Goal: Information Seeking & Learning: Learn about a topic

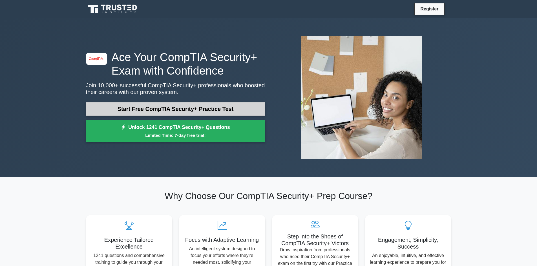
click at [189, 109] on link "Start Free CompTIA Security+ Practice Test" at bounding box center [175, 109] width 179 height 14
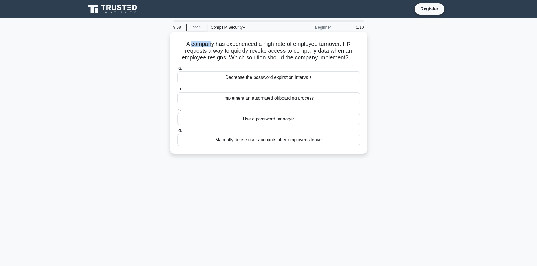
drag, startPoint x: 204, startPoint y: 46, endPoint x: 214, endPoint y: 46, distance: 9.3
click at [211, 46] on h5 "A company has experienced a high rate of employee turnover. HR requests a way t…" at bounding box center [269, 51] width 184 height 21
drag, startPoint x: 259, startPoint y: 46, endPoint x: 277, endPoint y: 46, distance: 18.6
click at [274, 46] on h5 "A company has experienced a high rate of employee turnover. HR requests a way t…" at bounding box center [269, 51] width 184 height 21
drag, startPoint x: 285, startPoint y: 46, endPoint x: 293, endPoint y: 46, distance: 8.2
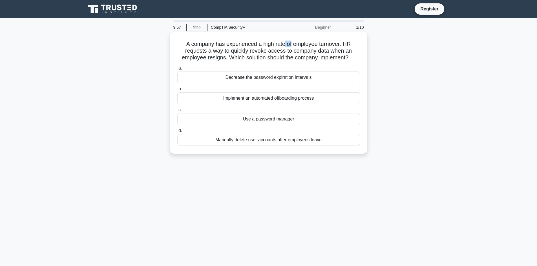
click at [293, 46] on h5 "A company has experienced a high rate of employee turnover. HR requests a way t…" at bounding box center [269, 51] width 184 height 21
drag, startPoint x: 310, startPoint y: 46, endPoint x: 322, endPoint y: 46, distance: 11.8
click at [322, 46] on h5 "A company has experienced a high rate of employee turnover. HR requests a way t…" at bounding box center [269, 51] width 184 height 21
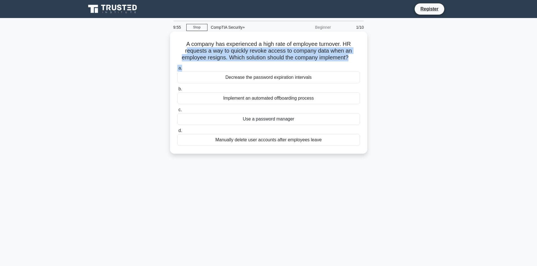
drag, startPoint x: 197, startPoint y: 54, endPoint x: 313, endPoint y: 64, distance: 116.6
click at [308, 64] on div "A company has experienced a high rate of employee turnover. HR requests a way t…" at bounding box center [268, 93] width 193 height 118
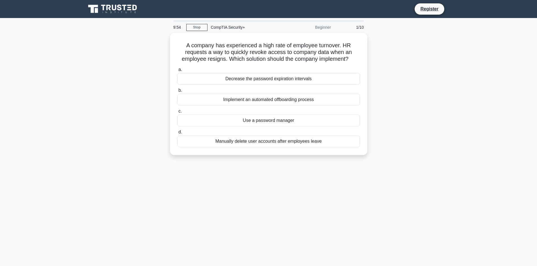
click at [495, 103] on main "9:54 Stop CompTIA Security+ Beginner 1/10 A company has experienced a high rate…" at bounding box center [268, 161] width 537 height 286
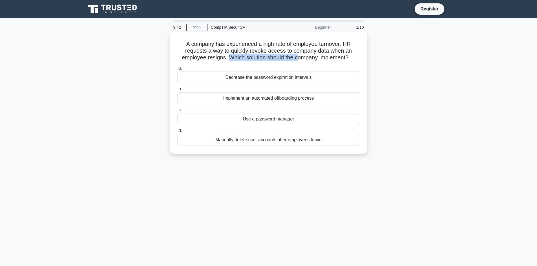
drag, startPoint x: 226, startPoint y: 59, endPoint x: 298, endPoint y: 58, distance: 71.6
click at [298, 58] on h5 "A company has experienced a high rate of employee turnover. HR requests a way t…" at bounding box center [269, 51] width 184 height 21
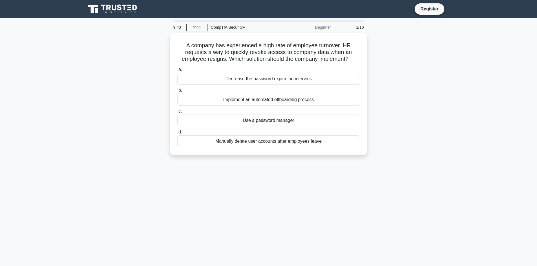
click at [408, 78] on div "A company has experienced a high rate of employee turnover. HR requests a way t…" at bounding box center [269, 97] width 372 height 129
click at [257, 144] on div "Manually delete user accounts after employees leave" at bounding box center [268, 140] width 183 height 12
click at [177, 133] on input "d. Manually delete user accounts after employees leave" at bounding box center [177, 131] width 0 height 4
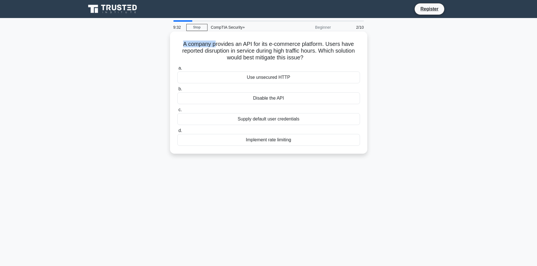
drag, startPoint x: 179, startPoint y: 45, endPoint x: 213, endPoint y: 45, distance: 34.4
click at [213, 45] on h5 "A company provides an API for its e-commerce platform. Users have reported disr…" at bounding box center [269, 51] width 184 height 21
click at [216, 45] on h5 "A company provides an API for its e-commerce platform. Users have reported disr…" at bounding box center [269, 51] width 184 height 21
drag, startPoint x: 227, startPoint y: 45, endPoint x: 233, endPoint y: 45, distance: 5.9
click at [233, 45] on h5 "A company provides an API for its e-commerce platform. Users have reported disr…" at bounding box center [269, 51] width 184 height 21
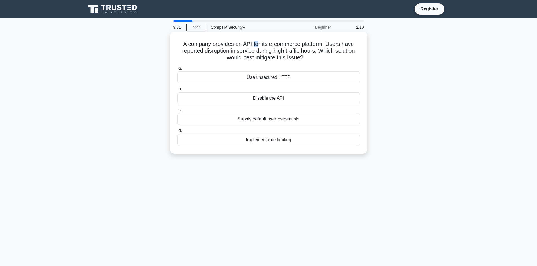
drag, startPoint x: 255, startPoint y: 45, endPoint x: 263, endPoint y: 45, distance: 7.3
click at [258, 45] on h5 "A company provides an API for its e-commerce platform. Users have reported disr…" at bounding box center [269, 51] width 184 height 21
drag, startPoint x: 269, startPoint y: 45, endPoint x: 283, endPoint y: 45, distance: 14.4
click at [283, 45] on h5 "A company provides an API for its e-commerce platform. Users have reported disr…" at bounding box center [269, 51] width 184 height 21
drag, startPoint x: 294, startPoint y: 45, endPoint x: 305, endPoint y: 45, distance: 11.6
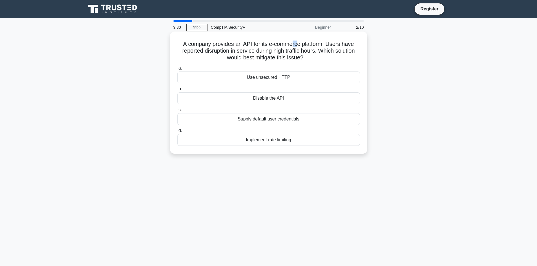
click at [298, 45] on h5 "A company provides an API for its e-commerce platform. Users have reported disr…" at bounding box center [269, 51] width 184 height 21
drag, startPoint x: 326, startPoint y: 45, endPoint x: 333, endPoint y: 45, distance: 6.5
click at [333, 45] on h5 "A company provides an API for its e-commerce platform. Users have reported disr…" at bounding box center [269, 51] width 184 height 21
drag, startPoint x: 340, startPoint y: 45, endPoint x: 347, endPoint y: 45, distance: 6.8
click at [347, 45] on h5 "A company provides an API for its e-commerce platform. Users have reported disr…" at bounding box center [269, 51] width 184 height 21
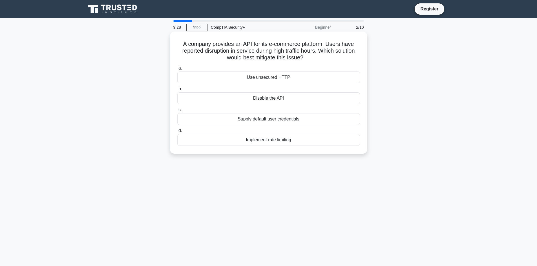
drag, startPoint x: 206, startPoint y: 50, endPoint x: 187, endPoint y: 50, distance: 19.4
click at [205, 50] on h5 "A company provides an API for its e-commerce platform. Users have reported disr…" at bounding box center [269, 51] width 184 height 21
click at [186, 51] on h5 "A company provides an API for its e-commerce platform. Users have reported disr…" at bounding box center [269, 51] width 184 height 21
drag, startPoint x: 236, startPoint y: 51, endPoint x: 241, endPoint y: 51, distance: 4.2
click at [239, 51] on h5 "A company provides an API for its e-commerce platform. Users have reported disr…" at bounding box center [269, 51] width 184 height 21
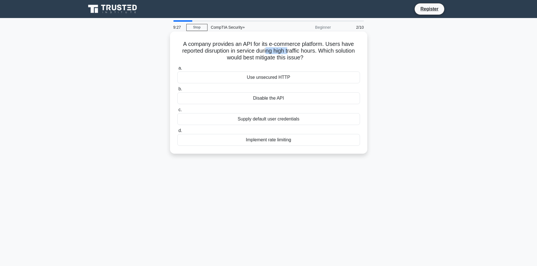
drag, startPoint x: 279, startPoint y: 51, endPoint x: 290, endPoint y: 51, distance: 11.0
click at [289, 51] on h5 "A company provides an API for its e-commerce platform. Users have reported disr…" at bounding box center [269, 51] width 184 height 21
drag, startPoint x: 329, startPoint y: 50, endPoint x: 347, endPoint y: 50, distance: 17.8
click at [347, 50] on h5 "A company provides an API for its e-commerce platform. Users have reported disr…" at bounding box center [269, 51] width 184 height 21
click at [260, 57] on h5 "A company provides an API for its e-commerce platform. Users have reported disr…" at bounding box center [269, 51] width 184 height 21
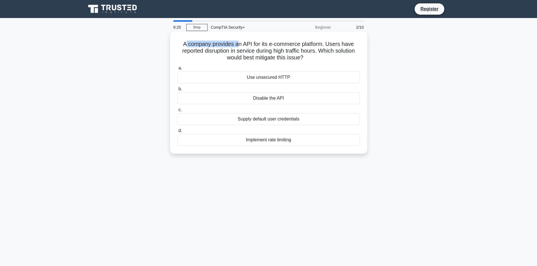
drag, startPoint x: 183, startPoint y: 43, endPoint x: 240, endPoint y: 44, distance: 56.4
click at [240, 44] on h5 "A company provides an API for its e-commerce platform. Users have reported disr…" at bounding box center [269, 51] width 184 height 21
drag, startPoint x: 247, startPoint y: 44, endPoint x: 251, endPoint y: 44, distance: 3.9
click at [248, 44] on h5 "A company provides an API for its e-commerce platform. Users have reported disr…" at bounding box center [269, 51] width 184 height 21
drag, startPoint x: 260, startPoint y: 46, endPoint x: 263, endPoint y: 46, distance: 3.1
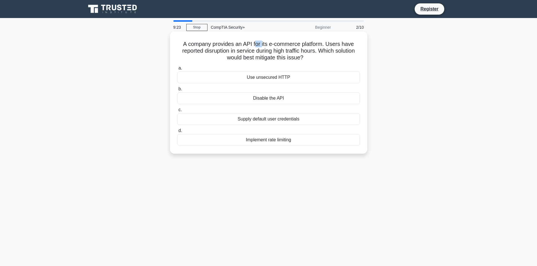
click at [262, 46] on h5 "A company provides an API for its e-commerce platform. Users have reported disr…" at bounding box center [269, 51] width 184 height 21
click at [304, 45] on h5 "A company provides an API for its e-commerce platform. Users have reported disr…" at bounding box center [269, 51] width 184 height 21
drag, startPoint x: 192, startPoint y: 44, endPoint x: 295, endPoint y: 42, distance: 103.4
click at [295, 42] on h5 "A company provides an API for its e-commerce platform. Users have reported disr…" at bounding box center [269, 51] width 184 height 21
drag, startPoint x: 185, startPoint y: 53, endPoint x: 200, endPoint y: 52, distance: 15.2
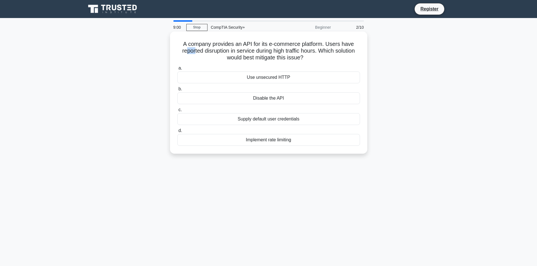
click at [191, 53] on h5 "A company provides an API for its e-commerce platform. Users have reported disr…" at bounding box center [269, 51] width 184 height 21
drag, startPoint x: 220, startPoint y: 52, endPoint x: 260, endPoint y: 52, distance: 39.5
click at [260, 52] on h5 "A company provides an API for its e-commerce platform. Users have reported disr…" at bounding box center [269, 51] width 184 height 21
click at [495, 108] on main "8:57 Stop CompTIA Security+ Beginner 2/10 A company provides an API for its e-c…" at bounding box center [268, 161] width 537 height 286
click at [291, 141] on div "Implement rate limiting" at bounding box center [268, 140] width 183 height 12
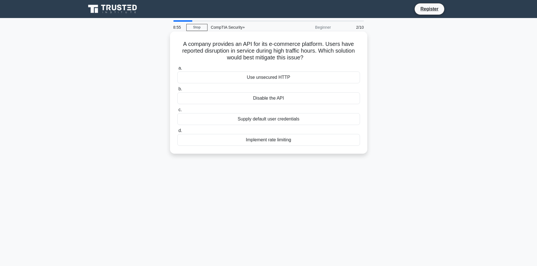
click at [177, 133] on input "d. Implement rate limiting" at bounding box center [177, 131] width 0 height 4
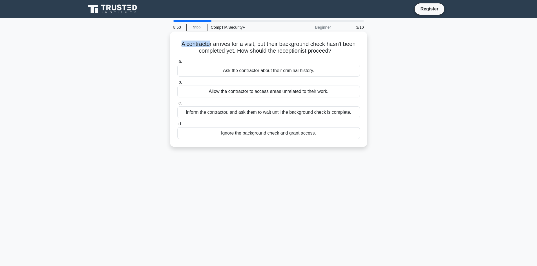
drag, startPoint x: 183, startPoint y: 44, endPoint x: 208, endPoint y: 44, distance: 24.8
click at [208, 44] on h5 "A contractor arrives for a visit, but their background check hasn't been comple…" at bounding box center [269, 48] width 184 height 14
click at [213, 46] on h5 "A contractor arrives for a visit, but their background check hasn't been comple…" at bounding box center [269, 48] width 184 height 14
drag, startPoint x: 188, startPoint y: 45, endPoint x: 226, endPoint y: 45, distance: 38.0
click at [226, 45] on h5 "A contractor arrives for a visit, but their background check hasn't been comple…" at bounding box center [269, 48] width 184 height 14
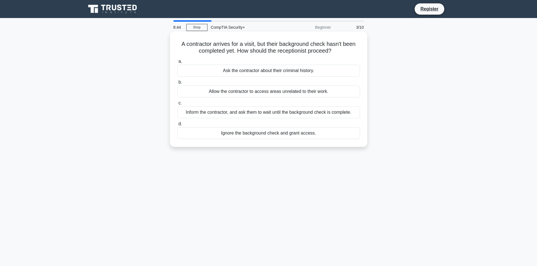
click at [262, 52] on h5 "A contractor arrives for a visit, but their background check hasn't been comple…" at bounding box center [269, 48] width 184 height 14
drag, startPoint x: 183, startPoint y: 43, endPoint x: 211, endPoint y: 45, distance: 27.4
click at [211, 45] on h5 "A contractor arrives for a visit, but their background check hasn't been comple…" at bounding box center [269, 48] width 184 height 14
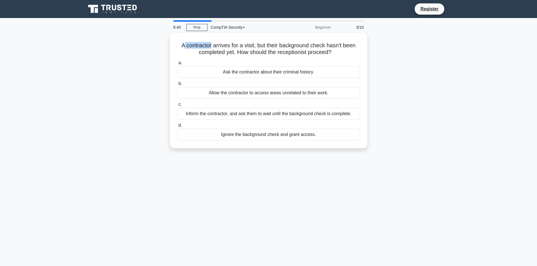
copy h5 "contractor"
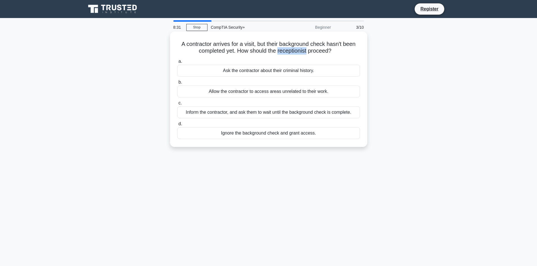
drag, startPoint x: 278, startPoint y: 51, endPoint x: 308, endPoint y: 52, distance: 30.2
click at [308, 52] on h5 "A contractor arrives for a visit, but their background check hasn't been comple…" at bounding box center [269, 48] width 184 height 14
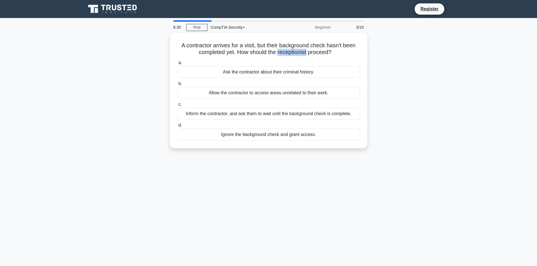
copy h5 "receptionist"
click at [406, 54] on div "A contractor arrives for a visit, but their background check hasn't been comple…" at bounding box center [269, 94] width 372 height 122
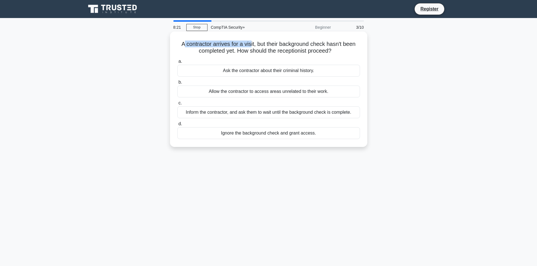
drag, startPoint x: 182, startPoint y: 45, endPoint x: 256, endPoint y: 45, distance: 73.8
click at [252, 45] on h5 "A contractor arrives for a visit, but their background check hasn't been comple…" at bounding box center [269, 48] width 184 height 14
drag, startPoint x: 264, startPoint y: 44, endPoint x: 322, endPoint y: 44, distance: 58.1
click at [322, 44] on h5 "A contractor arrives for a visit, but their background check hasn't been comple…" at bounding box center [269, 48] width 184 height 14
drag, startPoint x: 240, startPoint y: 51, endPoint x: 294, endPoint y: 50, distance: 53.6
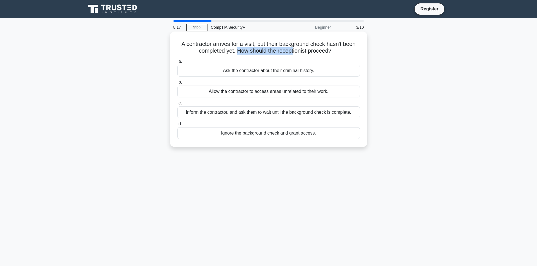
click at [294, 50] on h5 "A contractor arrives for a visit, but their background check hasn't been comple…" at bounding box center [269, 48] width 184 height 14
drag, startPoint x: 273, startPoint y: 58, endPoint x: 258, endPoint y: 60, distance: 15.4
click at [273, 58] on div "a. Ask the contractor about their criminal history. b. Allow the contractor to …" at bounding box center [268, 98] width 189 height 83
click at [306, 111] on div "Inform the contractor, and ask them to wait until the background check is compl…" at bounding box center [268, 113] width 183 height 12
click at [177, 105] on input "c. Inform the contractor, and ask them to wait until the background check is co…" at bounding box center [177, 103] width 0 height 4
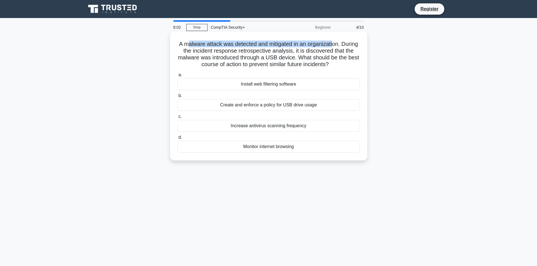
drag, startPoint x: 204, startPoint y: 48, endPoint x: 345, endPoint y: 46, distance: 141.2
click at [345, 46] on h5 "A malware attack was detected and mitigated in an organization. During the inci…" at bounding box center [269, 55] width 184 height 28
drag, startPoint x: 177, startPoint y: 51, endPoint x: 188, endPoint y: 50, distance: 11.3
click at [180, 51] on h5 "A malware attack was detected and mitigated in an organization. During the inci…" at bounding box center [269, 55] width 184 height 28
drag, startPoint x: 278, startPoint y: 44, endPoint x: 302, endPoint y: 46, distance: 23.2
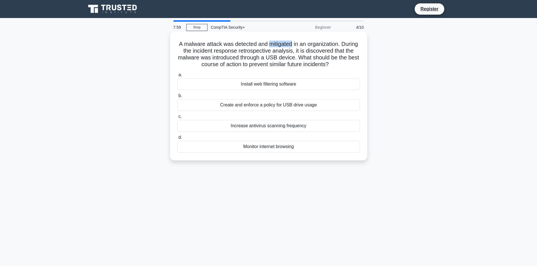
click at [302, 46] on h5 "A malware attack was detected and mitigated in an organization. During the inci…" at bounding box center [269, 55] width 184 height 28
copy h5 "mitigated"
click at [333, 46] on h5 "A malware attack was detected and mitigated in an organization. During the inci…" at bounding box center [269, 55] width 184 height 28
drag, startPoint x: 306, startPoint y: 45, endPoint x: 341, endPoint y: 46, distance: 35.5
click at [348, 45] on h5 "A malware attack was detected and mitigated in an organization. During the inci…" at bounding box center [269, 55] width 184 height 28
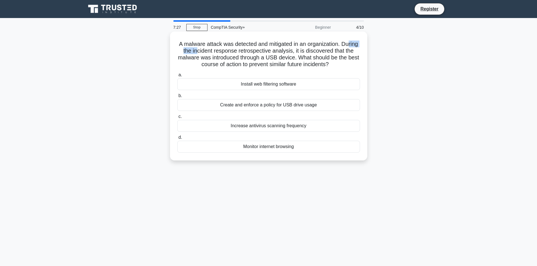
drag, startPoint x: 191, startPoint y: 52, endPoint x: 211, endPoint y: 52, distance: 20.0
click at [211, 52] on h5 "A malware attack was detected and mitigated in an organization. During the inci…" at bounding box center [269, 55] width 184 height 28
drag, startPoint x: 237, startPoint y: 50, endPoint x: 251, endPoint y: 50, distance: 13.8
click at [251, 50] on h5 "A malware attack was detected and mitigated in an organization. During the inci…" at bounding box center [269, 55] width 184 height 28
click at [258, 50] on h5 "A malware attack was detected and mitigated in an organization. During the inci…" at bounding box center [269, 55] width 184 height 28
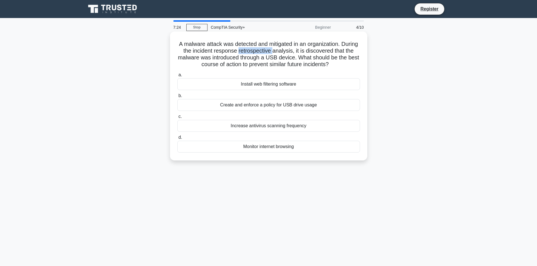
drag, startPoint x: 253, startPoint y: 50, endPoint x: 287, endPoint y: 50, distance: 34.4
click at [287, 50] on h5 "A malware attack was detected and mitigated in an organization. During the inci…" at bounding box center [269, 55] width 184 height 28
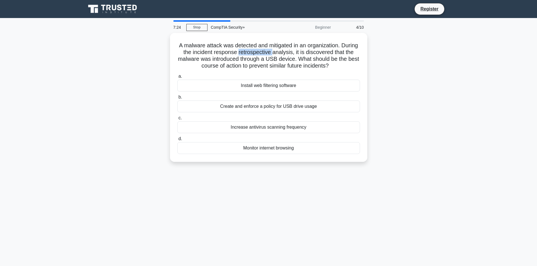
copy h5 "retrospective"
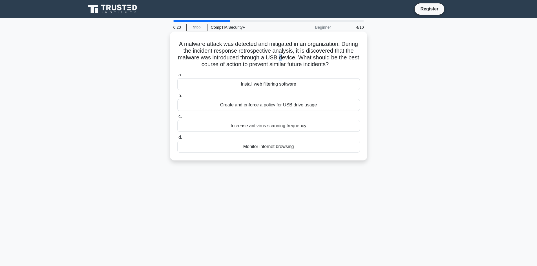
drag, startPoint x: 291, startPoint y: 56, endPoint x: 294, endPoint y: 56, distance: 3.7
click at [294, 56] on h5 "A malware attack was detected and mitigated in an organization. During the inci…" at bounding box center [269, 55] width 184 height 28
drag, startPoint x: 315, startPoint y: 53, endPoint x: 272, endPoint y: 57, distance: 42.5
click at [318, 52] on h5 "A malware attack was detected and mitigated in an organization. During the inci…" at bounding box center [269, 55] width 184 height 28
click at [180, 61] on h5 "A malware attack was detected and mitigated in an organization. During the inci…" at bounding box center [269, 55] width 184 height 28
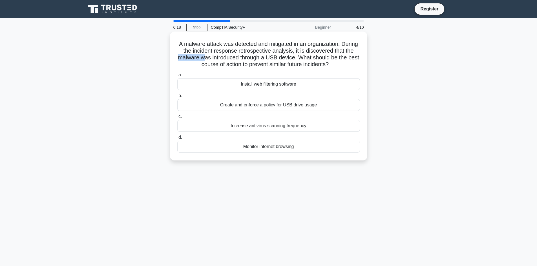
drag, startPoint x: 199, startPoint y: 58, endPoint x: 221, endPoint y: 56, distance: 22.1
click at [214, 57] on h5 "A malware attack was detected and mitigated in an organization. During the inci…" at bounding box center [269, 55] width 184 height 28
drag, startPoint x: 239, startPoint y: 56, endPoint x: 248, endPoint y: 56, distance: 9.3
click at [248, 56] on h5 "A malware attack was detected and mitigated in an organization. During the inci…" at bounding box center [269, 55] width 184 height 28
click at [273, 56] on h5 "A malware attack was detected and mitigated in an organization. During the inci…" at bounding box center [269, 55] width 184 height 28
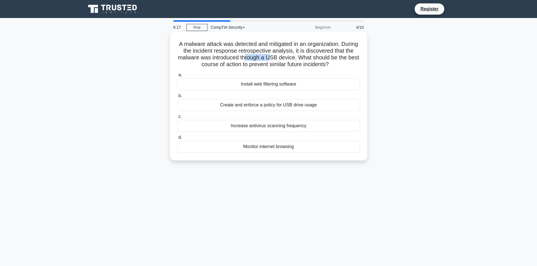
drag, startPoint x: 256, startPoint y: 56, endPoint x: 280, endPoint y: 56, distance: 24.2
click at [280, 56] on h5 "A malware attack was detected and mitigated in an organization. During the inci…" at bounding box center [269, 55] width 184 height 28
drag, startPoint x: 331, startPoint y: 56, endPoint x: 273, endPoint y: 57, distance: 58.9
click at [345, 56] on h5 "A malware attack was detected and mitigated in an organization. During the inci…" at bounding box center [269, 55] width 184 height 28
drag, startPoint x: 194, startPoint y: 64, endPoint x: 223, endPoint y: 64, distance: 29.0
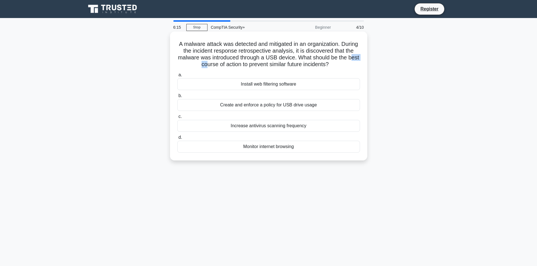
click at [210, 64] on h5 "A malware attack was detected and mitigated in an organization. During the inci…" at bounding box center [269, 55] width 184 height 28
drag, startPoint x: 237, startPoint y: 64, endPoint x: 254, endPoint y: 64, distance: 16.6
click at [253, 64] on h5 "A malware attack was detected and mitigated in an organization. During the inci…" at bounding box center [269, 55] width 184 height 28
drag, startPoint x: 278, startPoint y: 64, endPoint x: 287, endPoint y: 64, distance: 8.7
click at [287, 64] on h5 "A malware attack was detected and mitigated in an organization. During the inci…" at bounding box center [269, 55] width 184 height 28
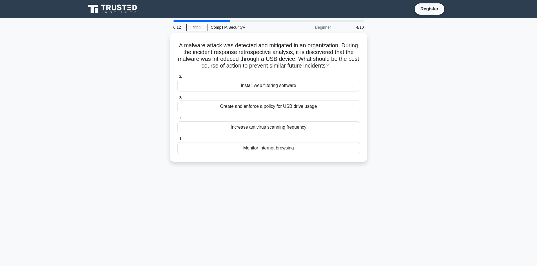
click at [428, 92] on div "A malware attack was detected and mitigated in an organization. During the inci…" at bounding box center [269, 101] width 372 height 136
click at [499, 90] on main "6:03 Stop CompTIA Security+ Beginner 4/10 A malware attack was detected and mit…" at bounding box center [268, 161] width 537 height 286
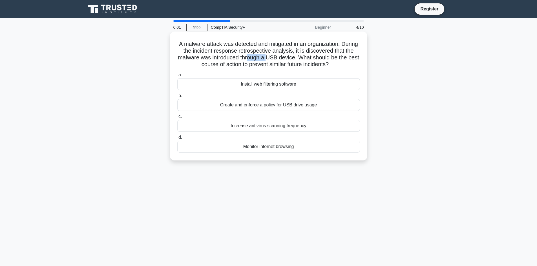
drag, startPoint x: 261, startPoint y: 60, endPoint x: 278, endPoint y: 58, distance: 16.7
click at [278, 58] on h5 "A malware attack was detected and mitigated in an organization. During the inci…" at bounding box center [269, 55] width 184 height 28
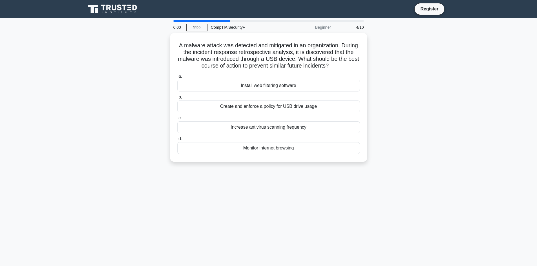
click at [426, 105] on div "A malware attack was detected and mitigated in an organization. During the inci…" at bounding box center [269, 101] width 372 height 136
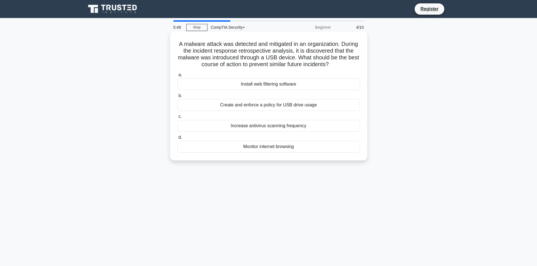
click at [263, 108] on div "Create and enforce a policy for USB drive usage" at bounding box center [268, 105] width 183 height 12
click at [177, 98] on input "b. Create and enforce a policy for USB drive usage" at bounding box center [177, 96] width 0 height 4
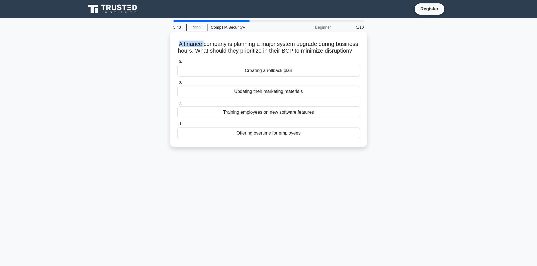
drag, startPoint x: 176, startPoint y: 44, endPoint x: 202, endPoint y: 44, distance: 25.6
click at [202, 44] on h5 "A finance company is planning a major system upgrade during business hours. Wha…" at bounding box center [269, 48] width 184 height 14
click at [223, 48] on h5 "A finance company is planning a major system upgrade during business hours. Wha…" at bounding box center [269, 48] width 184 height 14
drag, startPoint x: 182, startPoint y: 45, endPoint x: 347, endPoint y: 47, distance: 165.2
click at [347, 47] on h5 "A finance company is planning a major system upgrade during business hours. Wha…" at bounding box center [269, 48] width 184 height 14
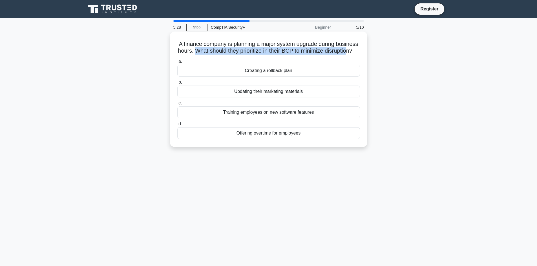
drag, startPoint x: 202, startPoint y: 52, endPoint x: 352, endPoint y: 53, distance: 149.4
click at [352, 53] on h5 "A finance company is planning a major system upgrade during business hours. Wha…" at bounding box center [269, 48] width 184 height 14
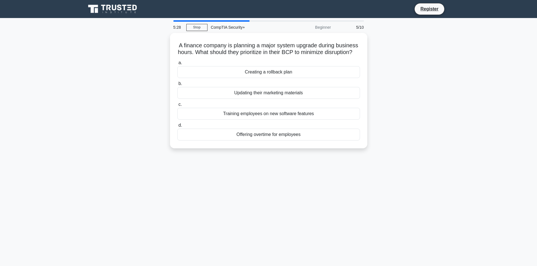
click at [417, 91] on div "A finance company is planning a major system upgrade during business hours. Wha…" at bounding box center [269, 94] width 372 height 122
drag, startPoint x: 287, startPoint y: 50, endPoint x: 298, endPoint y: 50, distance: 10.4
click at [298, 50] on h5 "A finance company is planning a major system upgrade during business hours. Wha…" at bounding box center [269, 48] width 184 height 14
copy h5 "BCP"
click at [402, 71] on div "A finance company is planning a major system upgrade during business hours. Wha…" at bounding box center [269, 94] width 372 height 122
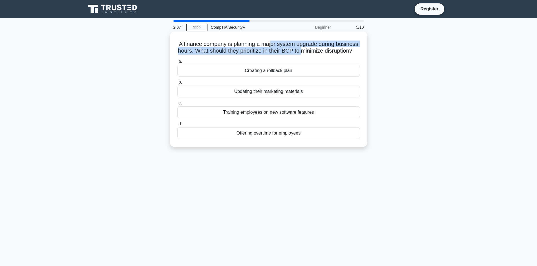
drag, startPoint x: 272, startPoint y: 47, endPoint x: 307, endPoint y: 51, distance: 35.2
click at [307, 51] on h5 "A finance company is planning a major system upgrade during business hours. Wha…" at bounding box center [269, 48] width 184 height 14
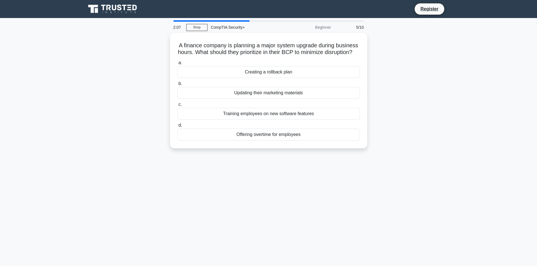
click at [369, 57] on div "A finance company is planning a major system upgrade during business hours. Wha…" at bounding box center [269, 94] width 372 height 122
click at [440, 109] on div "A finance company is planning a major system upgrade during business hours. Wha…" at bounding box center [269, 94] width 372 height 122
click at [283, 77] on div "Creating a rollback plan" at bounding box center [268, 71] width 183 height 12
click at [177, 63] on input "a. Creating a rollback plan" at bounding box center [177, 62] width 0 height 4
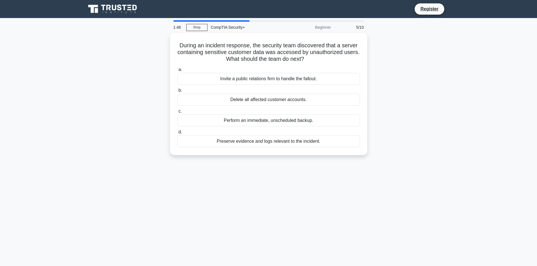
drag, startPoint x: 449, startPoint y: 128, endPoint x: 372, endPoint y: 85, distance: 88.8
click at [449, 128] on div "During an incident response, the security team discovered that a server contain…" at bounding box center [269, 97] width 372 height 129
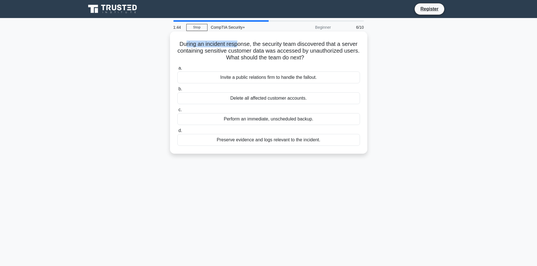
drag, startPoint x: 185, startPoint y: 43, endPoint x: 248, endPoint y: 45, distance: 63.2
click at [240, 45] on h5 "During an incident response, the security team discovered that a server contain…" at bounding box center [269, 51] width 184 height 21
drag, startPoint x: 253, startPoint y: 45, endPoint x: 280, endPoint y: 45, distance: 27.3
click at [280, 45] on h5 "During an incident response, the security team discovered that a server contain…" at bounding box center [269, 51] width 184 height 21
drag, startPoint x: 295, startPoint y: 45, endPoint x: 308, endPoint y: 46, distance: 12.7
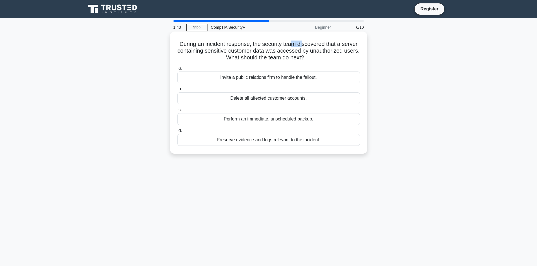
click at [305, 46] on h5 "During an incident response, the security team discovered that a server contain…" at bounding box center [269, 51] width 184 height 21
drag, startPoint x: 315, startPoint y: 46, endPoint x: 331, endPoint y: 46, distance: 16.3
click at [331, 46] on h5 "During an incident response, the security team discovered that a server contain…" at bounding box center [269, 51] width 184 height 21
click at [231, 48] on h5 "During an incident response, the security team discovered that a server contain…" at bounding box center [269, 51] width 184 height 21
drag, startPoint x: 174, startPoint y: 51, endPoint x: 195, endPoint y: 51, distance: 20.6
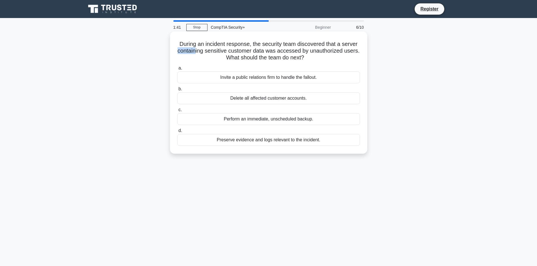
click at [195, 51] on div "During an incident response, the security team discovered that a server contain…" at bounding box center [268, 93] width 193 height 118
click at [225, 51] on h5 "During an incident response, the security team discovered that a server contain…" at bounding box center [269, 51] width 184 height 21
click at [255, 51] on h5 "During an incident response, the security team discovered that a server contain…" at bounding box center [269, 51] width 184 height 21
drag, startPoint x: 264, startPoint y: 51, endPoint x: 297, endPoint y: 52, distance: 33.0
click at [294, 52] on h5 "During an incident response, the security team discovered that a server contain…" at bounding box center [269, 51] width 184 height 21
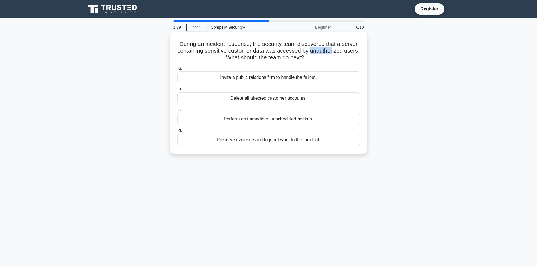
drag, startPoint x: 312, startPoint y: 52, endPoint x: 346, endPoint y: 52, distance: 33.8
click at [338, 52] on h5 "During an incident response, the security team discovered that a server contain…" at bounding box center [269, 51] width 184 height 21
drag, startPoint x: 346, startPoint y: 52, endPoint x: 355, endPoint y: 52, distance: 8.7
click at [355, 52] on h5 "During an incident response, the security team discovered that a server contain…" at bounding box center [269, 51] width 184 height 21
drag, startPoint x: 241, startPoint y: 58, endPoint x: 304, endPoint y: 58, distance: 62.8
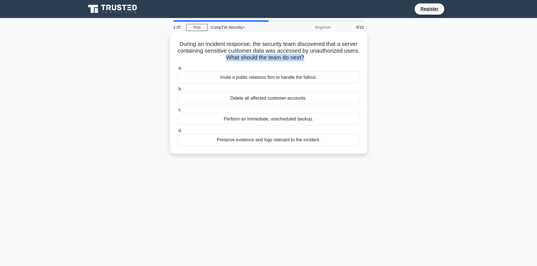
click at [304, 58] on h5 "During an incident response, the security team discovered that a server contain…" at bounding box center [269, 51] width 184 height 21
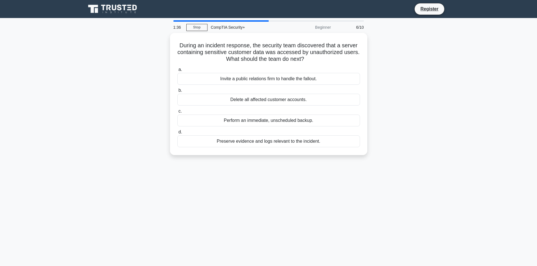
click at [486, 98] on main "1:36 Stop CompTIA Security+ Beginner 6/10 During an incident response, the secu…" at bounding box center [268, 161] width 537 height 286
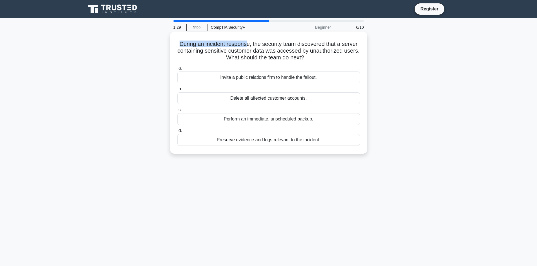
drag, startPoint x: 178, startPoint y: 45, endPoint x: 248, endPoint y: 46, distance: 69.9
click at [248, 46] on h5 "During an incident response, the security team discovered that a server contain…" at bounding box center [269, 51] width 184 height 21
drag, startPoint x: 282, startPoint y: 47, endPoint x: 360, endPoint y: 44, distance: 78.4
click at [360, 44] on h5 "During an incident response, the security team discovered that a server contain…" at bounding box center [269, 51] width 184 height 21
drag, startPoint x: 183, startPoint y: 51, endPoint x: 252, endPoint y: 51, distance: 69.3
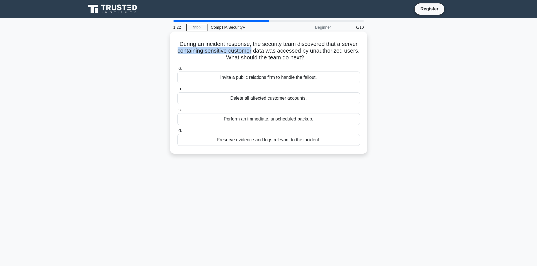
click at [252, 51] on h5 "During an incident response, the security team discovered that a server contain…" at bounding box center [269, 51] width 184 height 21
click at [313, 44] on h5 "During an incident response, the security team discovered that a server contain…" at bounding box center [269, 51] width 184 height 21
drag, startPoint x: 252, startPoint y: 44, endPoint x: 355, endPoint y: 54, distance: 103.6
click at [355, 54] on h5 "During an incident response, the security team discovered that a server contain…" at bounding box center [269, 51] width 184 height 21
drag, startPoint x: 235, startPoint y: 58, endPoint x: 267, endPoint y: 69, distance: 34.0
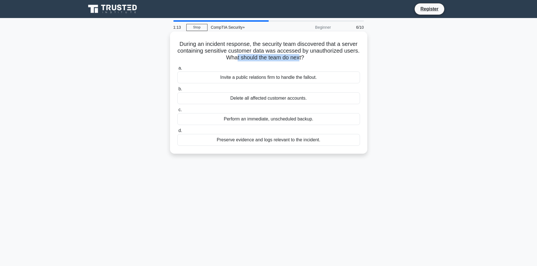
click at [299, 60] on h5 "During an incident response, the security team discovered that a server contain…" at bounding box center [269, 51] width 184 height 21
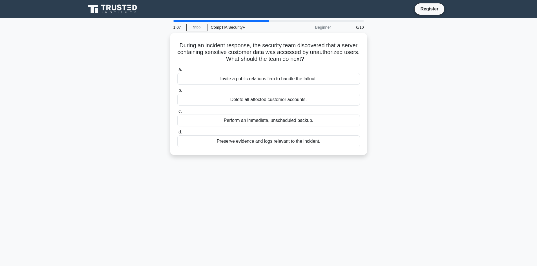
drag, startPoint x: 248, startPoint y: 184, endPoint x: 247, endPoint y: 180, distance: 4.3
click at [248, 184] on div "1:07 Stop CompTIA Security+ Beginner 6/10 During an incident response, the secu…" at bounding box center [269, 161] width 372 height 282
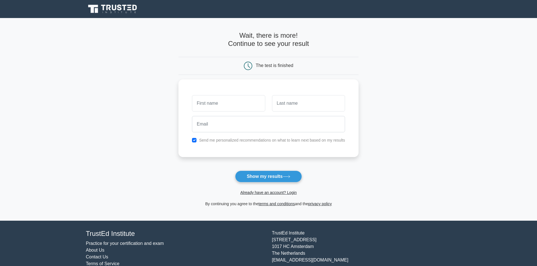
click at [148, 83] on main "Wait, there is more! Continue to see your result The test is finished and the" at bounding box center [268, 119] width 537 height 203
click at [259, 173] on button "Show my results" at bounding box center [268, 177] width 67 height 12
drag, startPoint x: 147, startPoint y: 164, endPoint x: 136, endPoint y: 155, distance: 14.0
click at [147, 164] on main "Wait, there is more! Continue to see your result The test is finished and the" at bounding box center [268, 119] width 537 height 203
